Goal: Transaction & Acquisition: Obtain resource

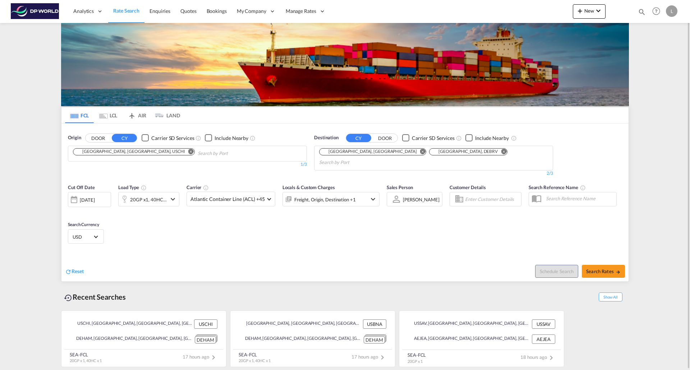
click at [184, 154] on button "Remove" at bounding box center [189, 152] width 11 height 7
drag, startPoint x: 107, startPoint y: 158, endPoint x: 42, endPoint y: 155, distance: 65.1
click at [42, 155] on body "Analytics Reports Dashboard Rate Search Enquiries Quotes Bookings" at bounding box center [345, 185] width 690 height 370
type input "m"
drag, startPoint x: 111, startPoint y: 151, endPoint x: 27, endPoint y: 148, distance: 84.4
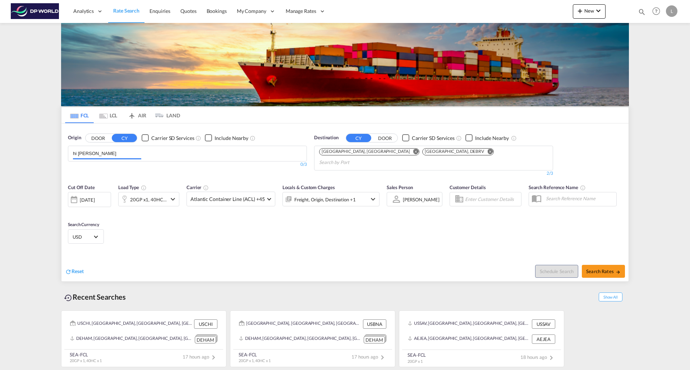
click at [76, 154] on input "hi [PERSON_NAME]" at bounding box center [107, 153] width 68 height 11
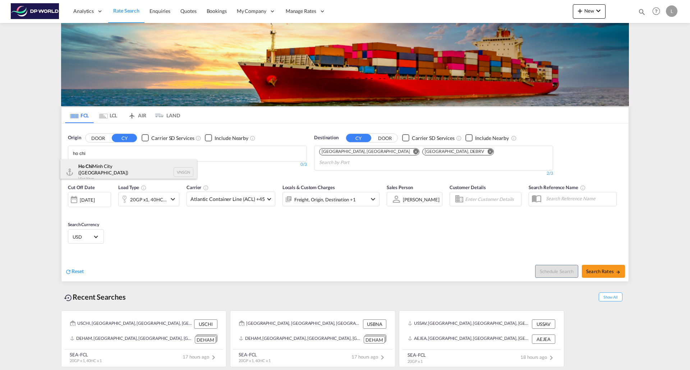
type input "ho chi"
click at [96, 171] on div "Ho Chi Minh City ([GEOGRAPHIC_DATA]) Viet Nam VNSGN" at bounding box center [128, 172] width 136 height 26
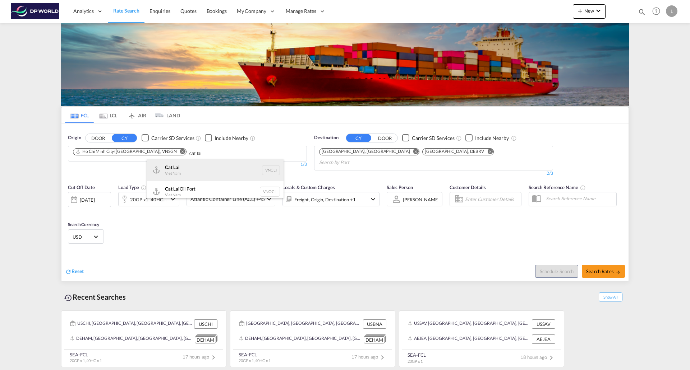
type input "cat lai"
click at [170, 169] on div "Cat Lai Viet Nam VNCLI" at bounding box center [215, 170] width 136 height 22
type input "c"
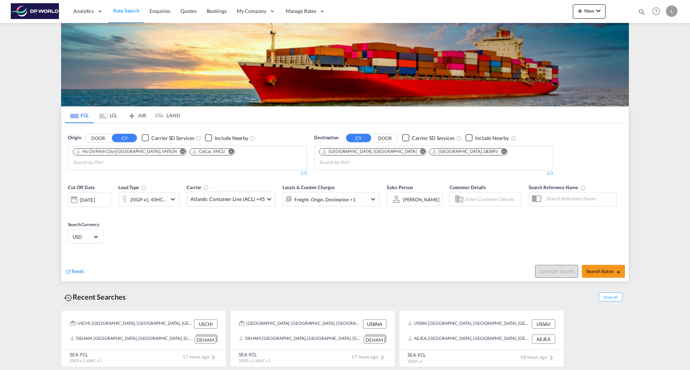
drag, startPoint x: 369, startPoint y: 151, endPoint x: 376, endPoint y: 151, distance: 6.8
click at [501, 152] on md-icon "Remove" at bounding box center [503, 151] width 5 height 5
click at [420, 151] on md-icon "Remove" at bounding box center [422, 151] width 5 height 5
click at [360, 150] on input "Chips input." at bounding box center [353, 153] width 68 height 11
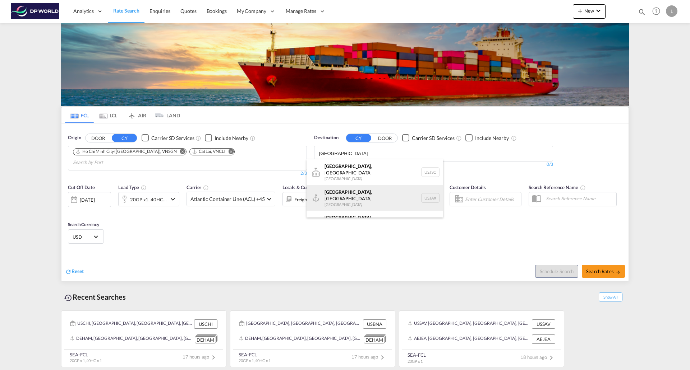
type input "[GEOGRAPHIC_DATA]"
click at [337, 193] on div "[GEOGRAPHIC_DATA] , [GEOGRAPHIC_DATA] [GEOGRAPHIC_DATA] USJAX" at bounding box center [374, 198] width 136 height 26
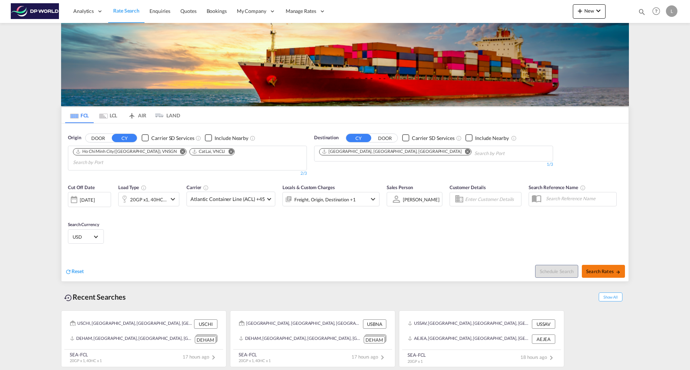
click at [600, 269] on span "Search Rates" at bounding box center [603, 272] width 34 height 6
type input "VNSGN,VNCLI to USJAX / [DATE]"
